Goal: Information Seeking & Learning: Learn about a topic

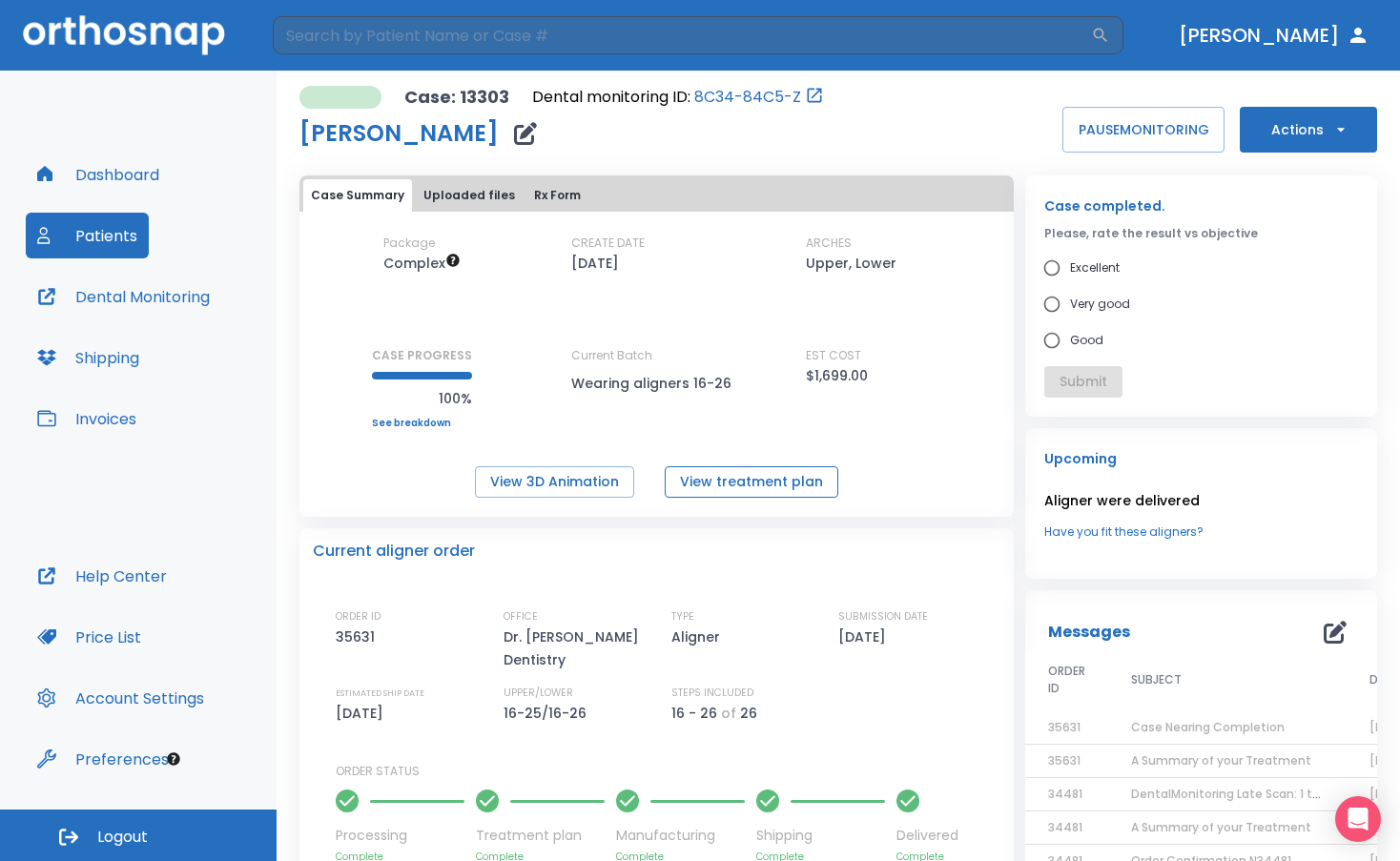
click at [764, 479] on button "View treatment plan" at bounding box center [751, 482] width 174 height 31
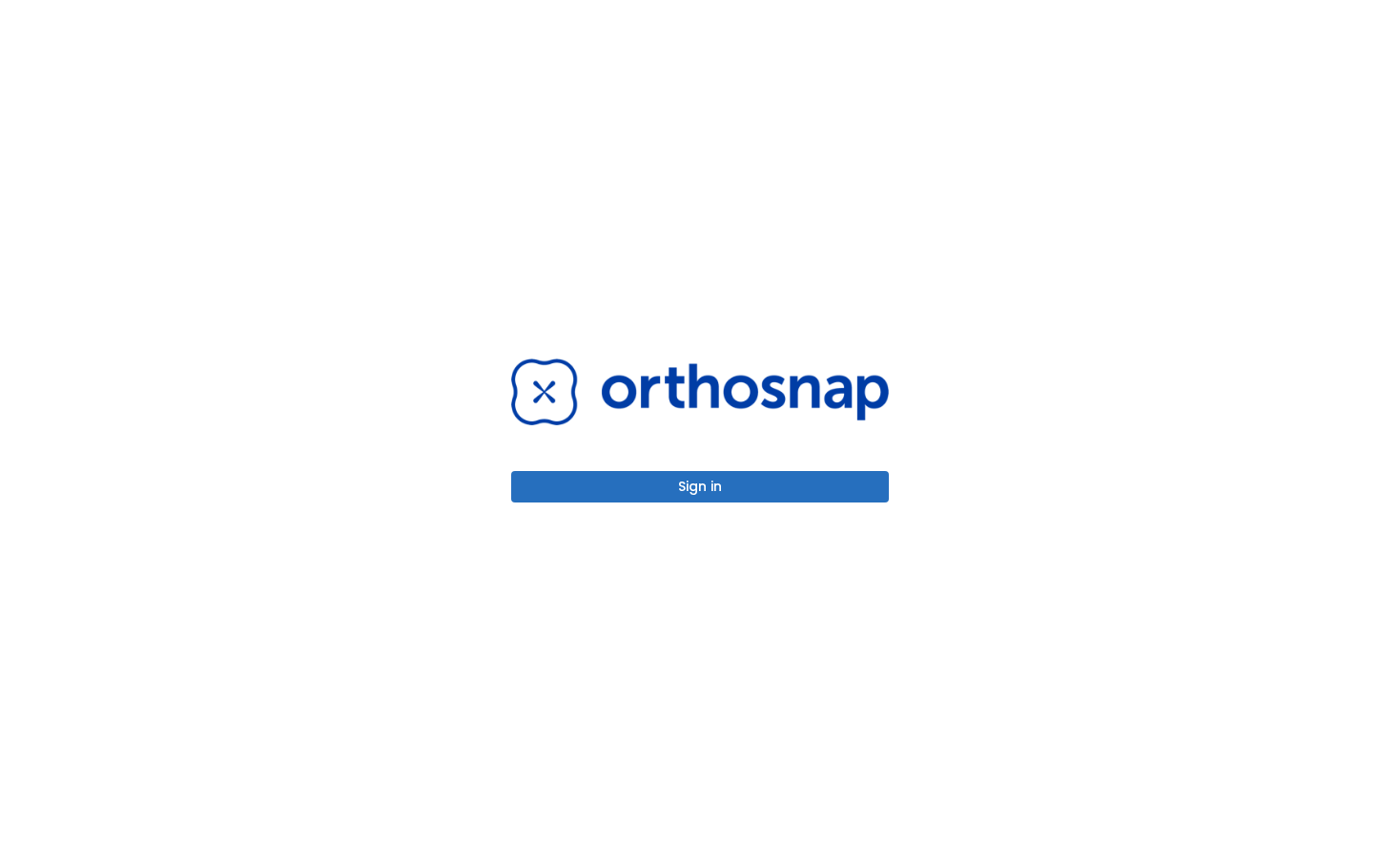
click at [689, 490] on button "Sign in" at bounding box center [700, 487] width 378 height 31
click at [675, 489] on button "Sign in" at bounding box center [700, 487] width 378 height 31
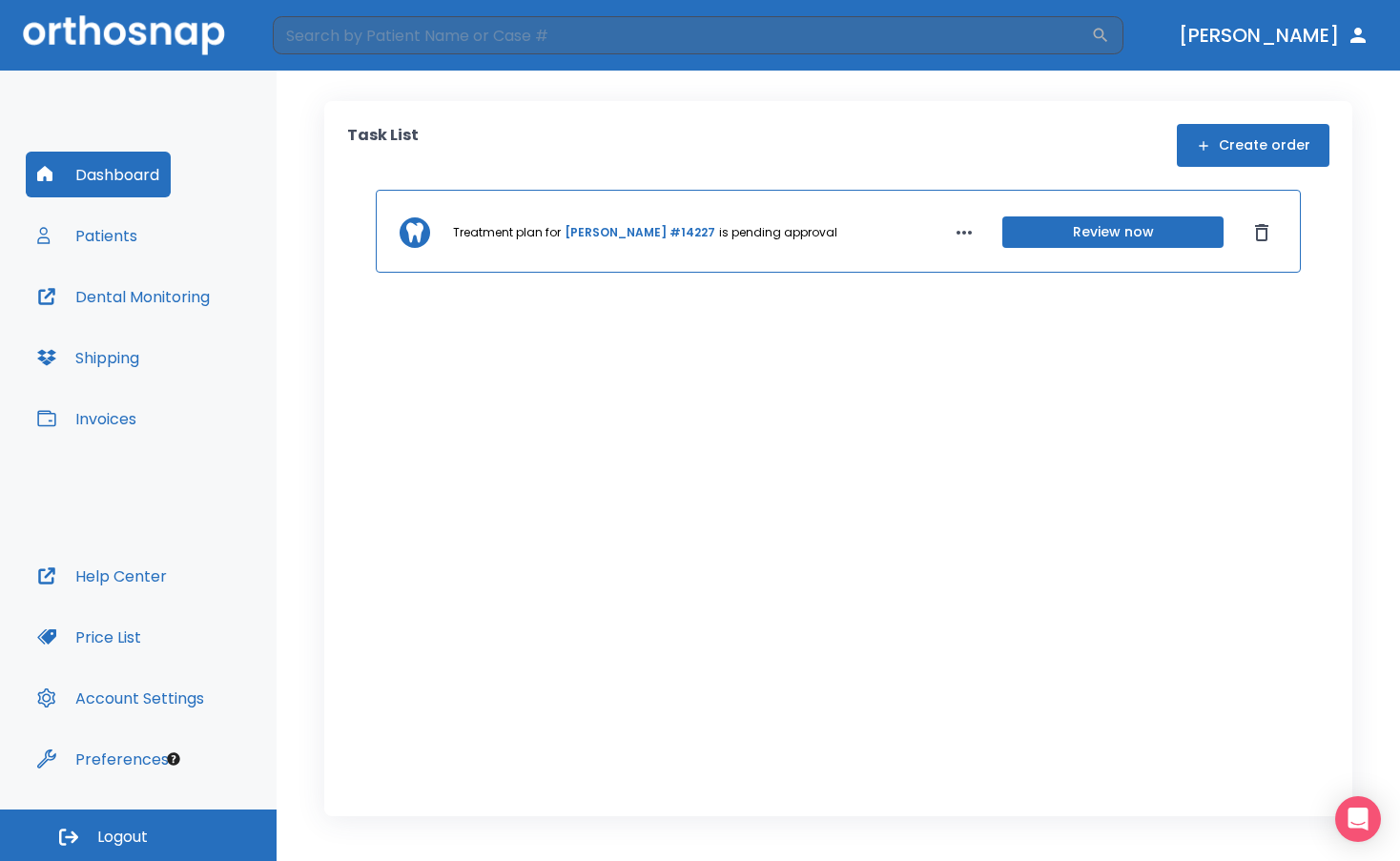
click at [98, 243] on button "Patients" at bounding box center [87, 235] width 123 height 46
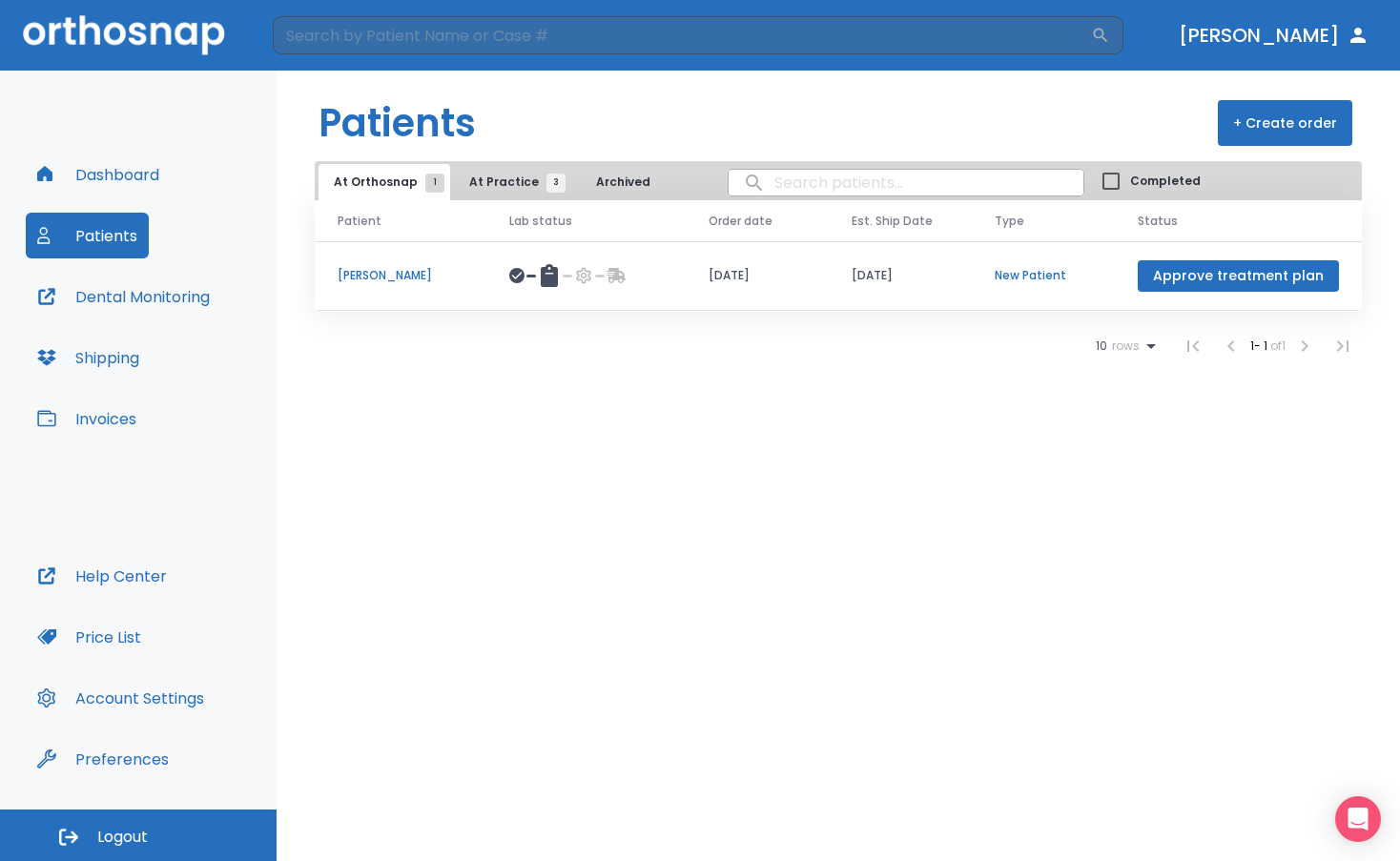
click at [460, 175] on button "At Practice 3" at bounding box center [512, 182] width 117 height 36
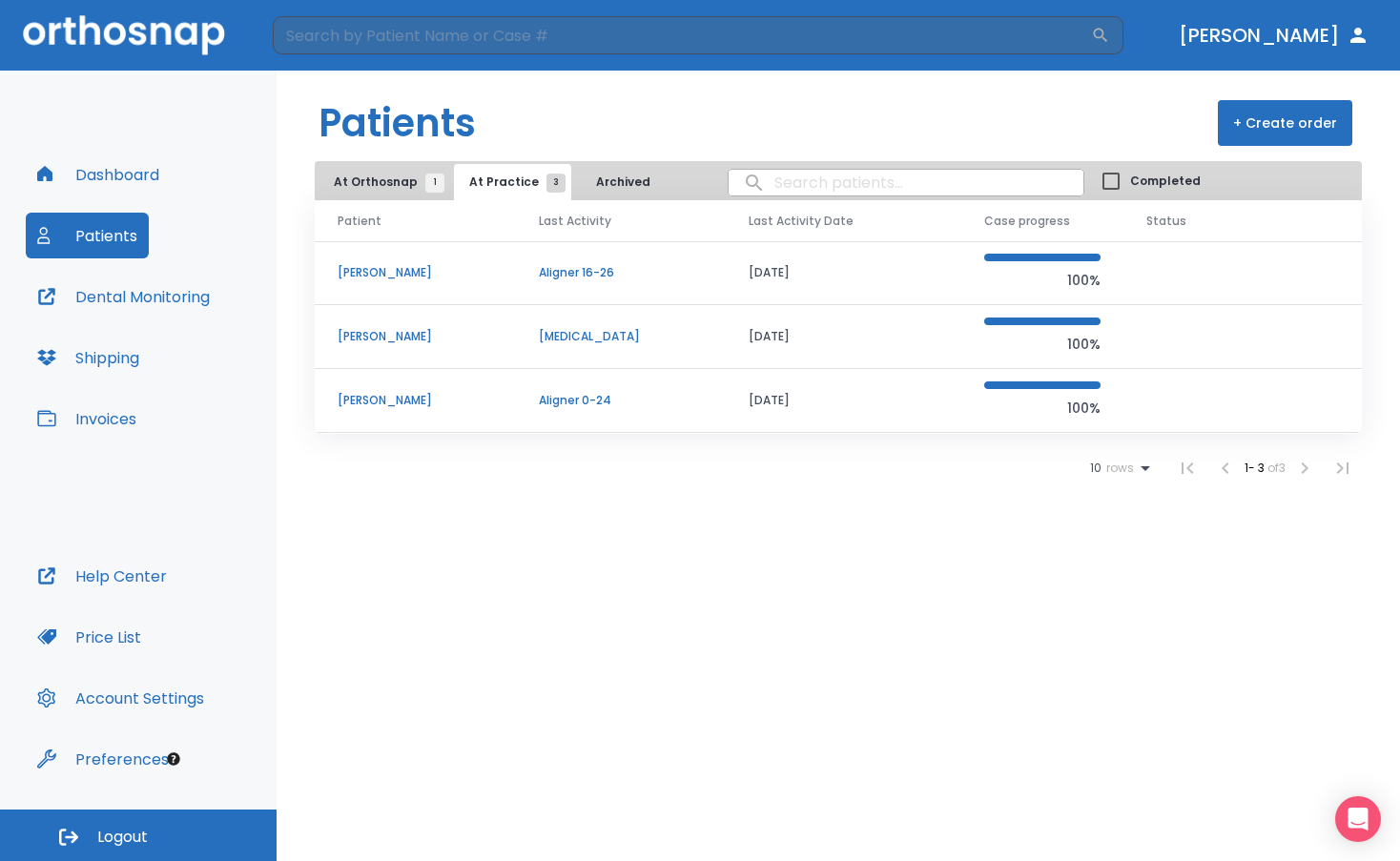
click at [413, 271] on p "Kim Behrendt-Ryan" at bounding box center [415, 272] width 155 height 17
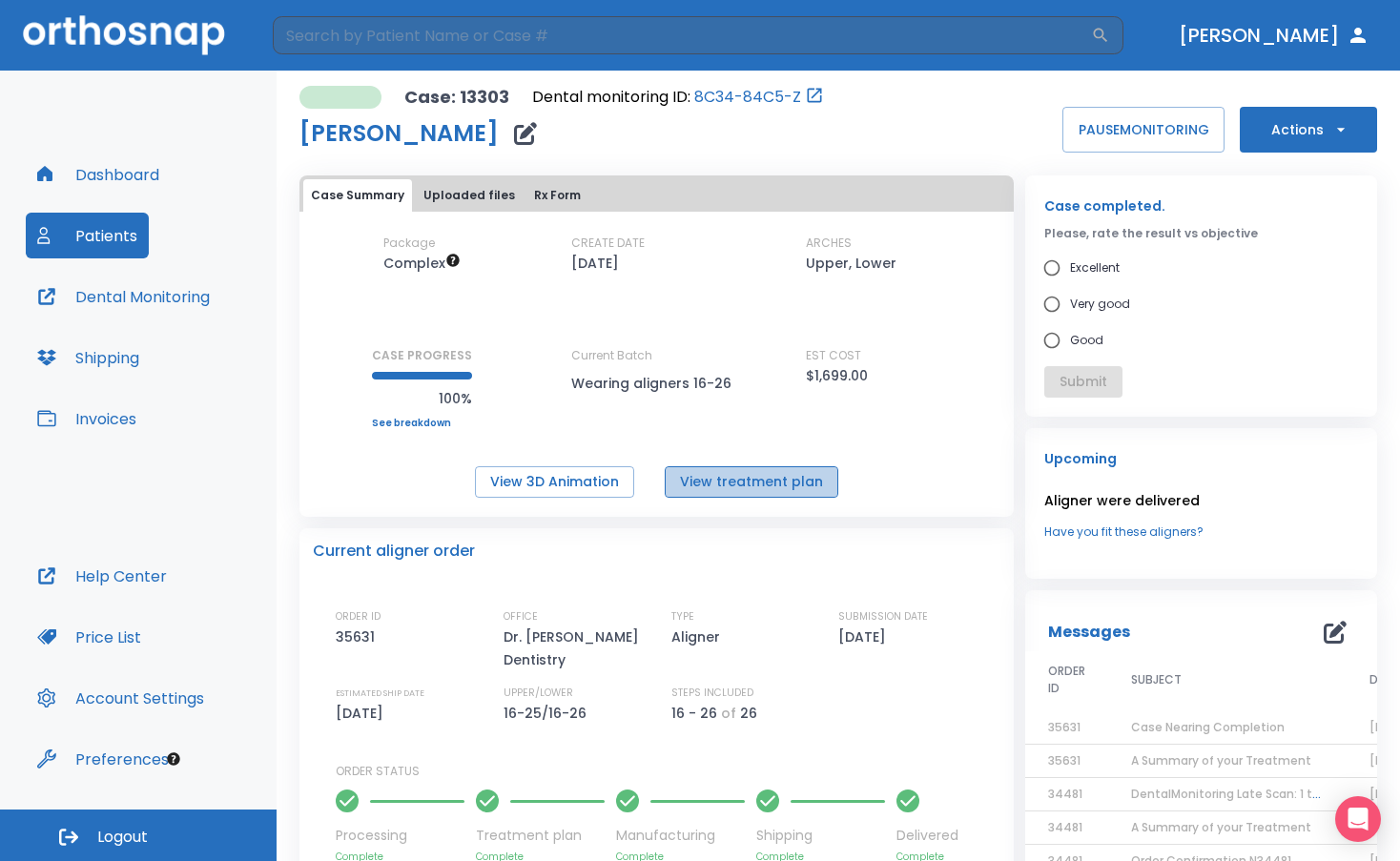
click at [749, 482] on button "View treatment plan" at bounding box center [751, 482] width 174 height 31
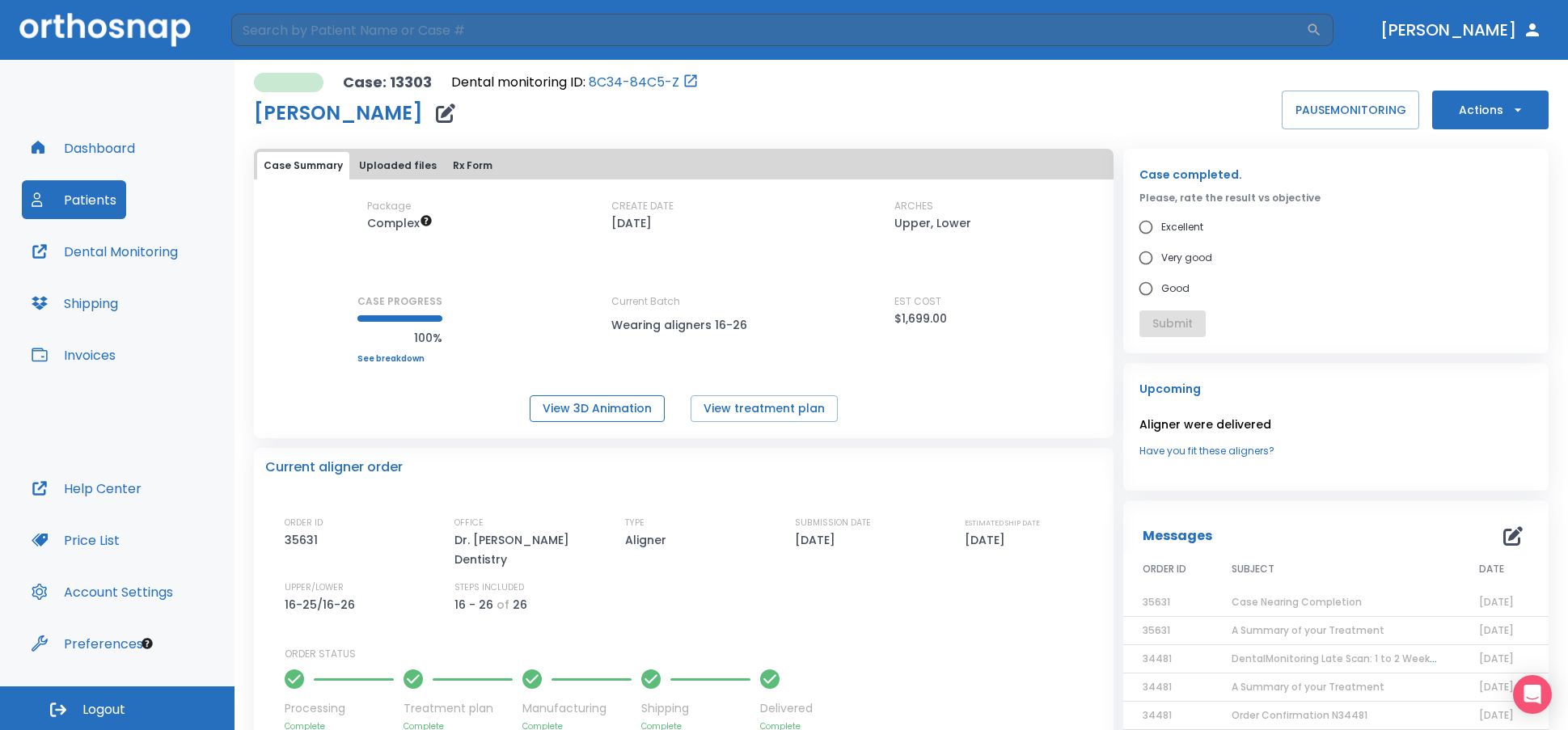
click at [594, 407] on button "View 3D Animation" at bounding box center [598, 408] width 135 height 27
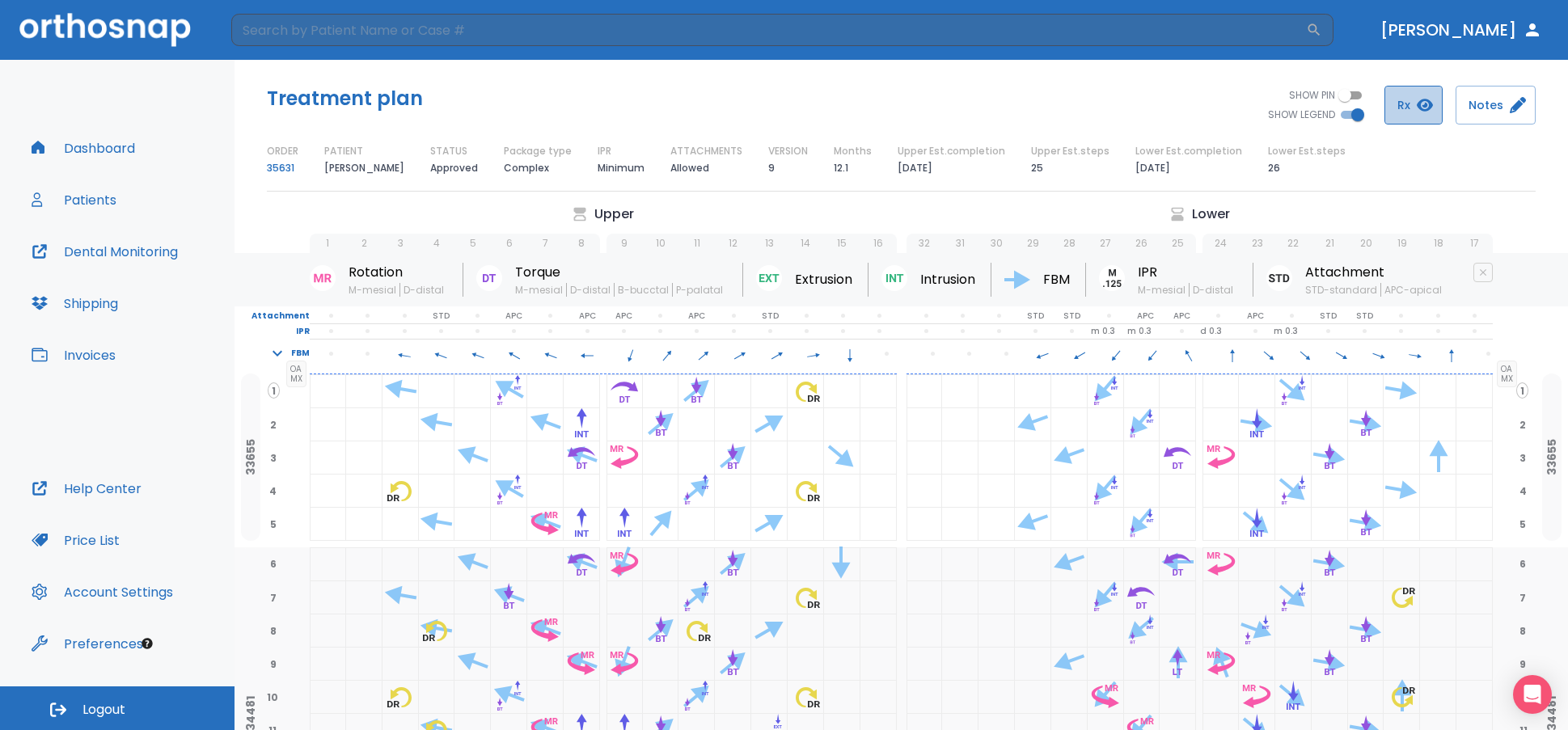
click at [1186, 102] on button "Rx" at bounding box center [1414, 105] width 58 height 39
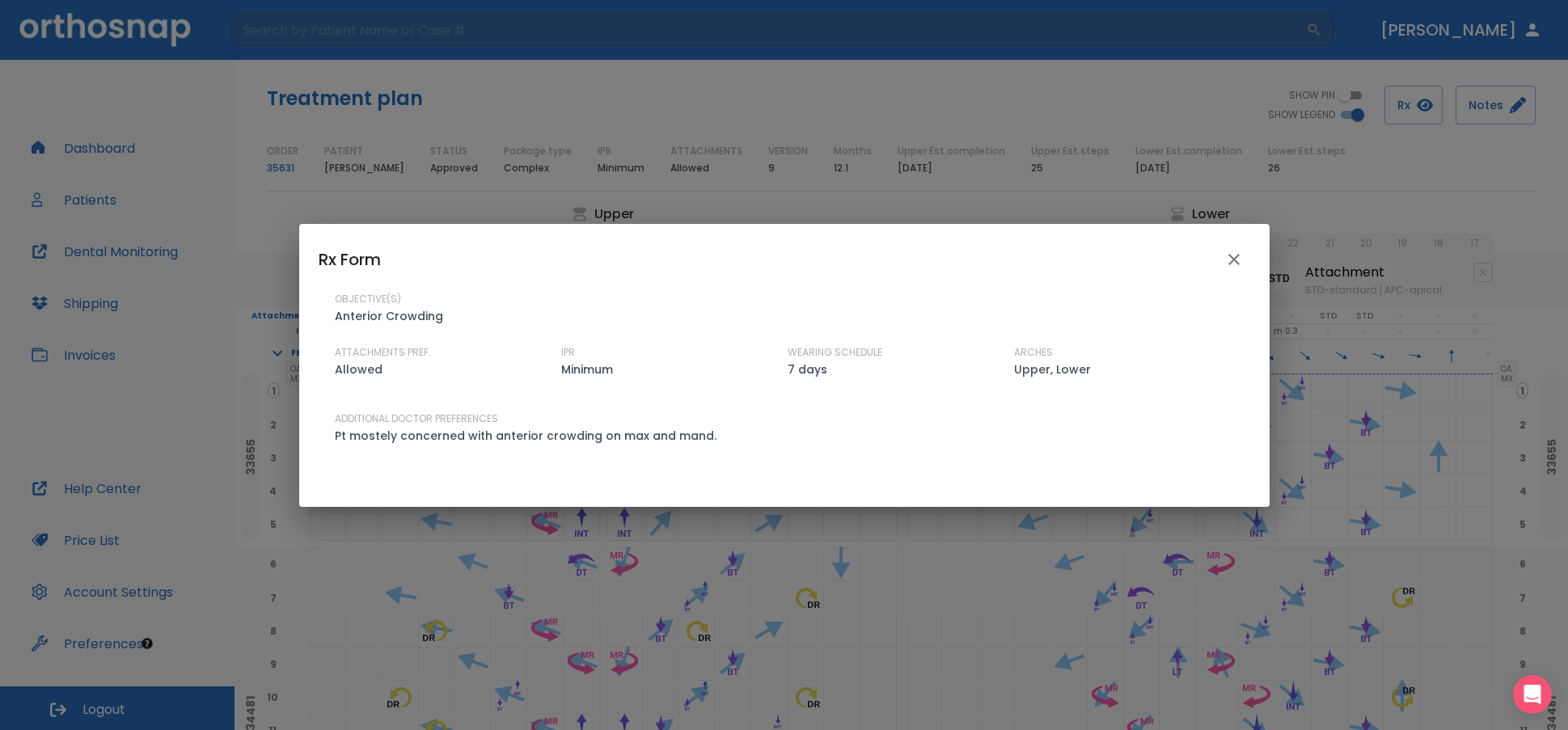
click at [1186, 258] on icon "close" at bounding box center [1235, 260] width 12 height 12
